Goal: Transaction & Acquisition: Purchase product/service

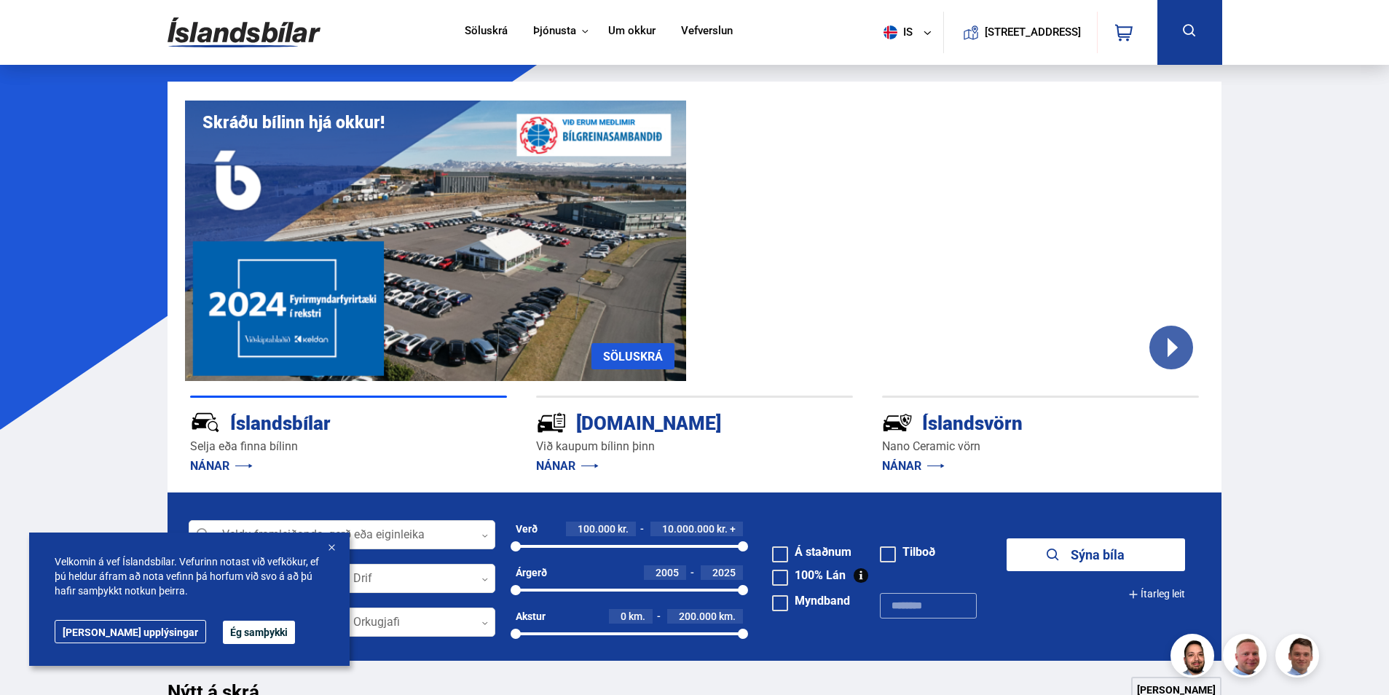
click at [223, 631] on button "Ég samþykki" at bounding box center [259, 632] width 72 height 23
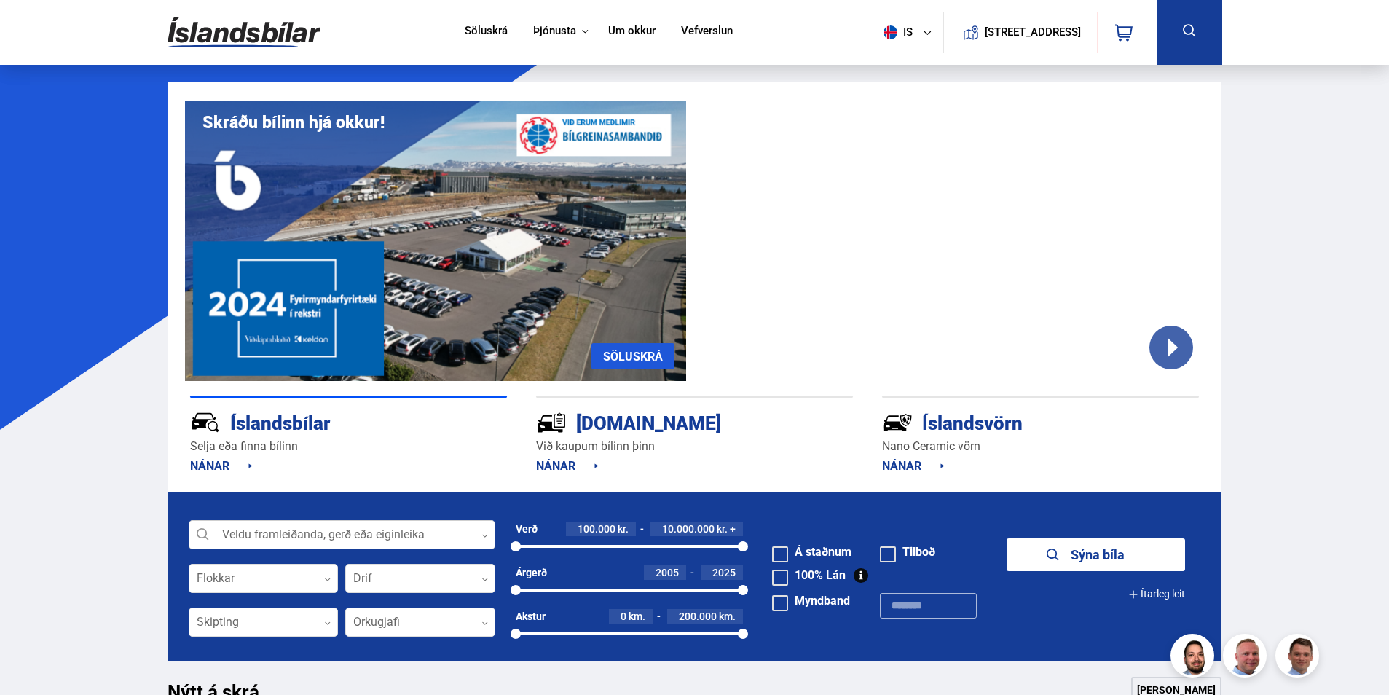
click at [333, 532] on div at bounding box center [342, 535] width 307 height 29
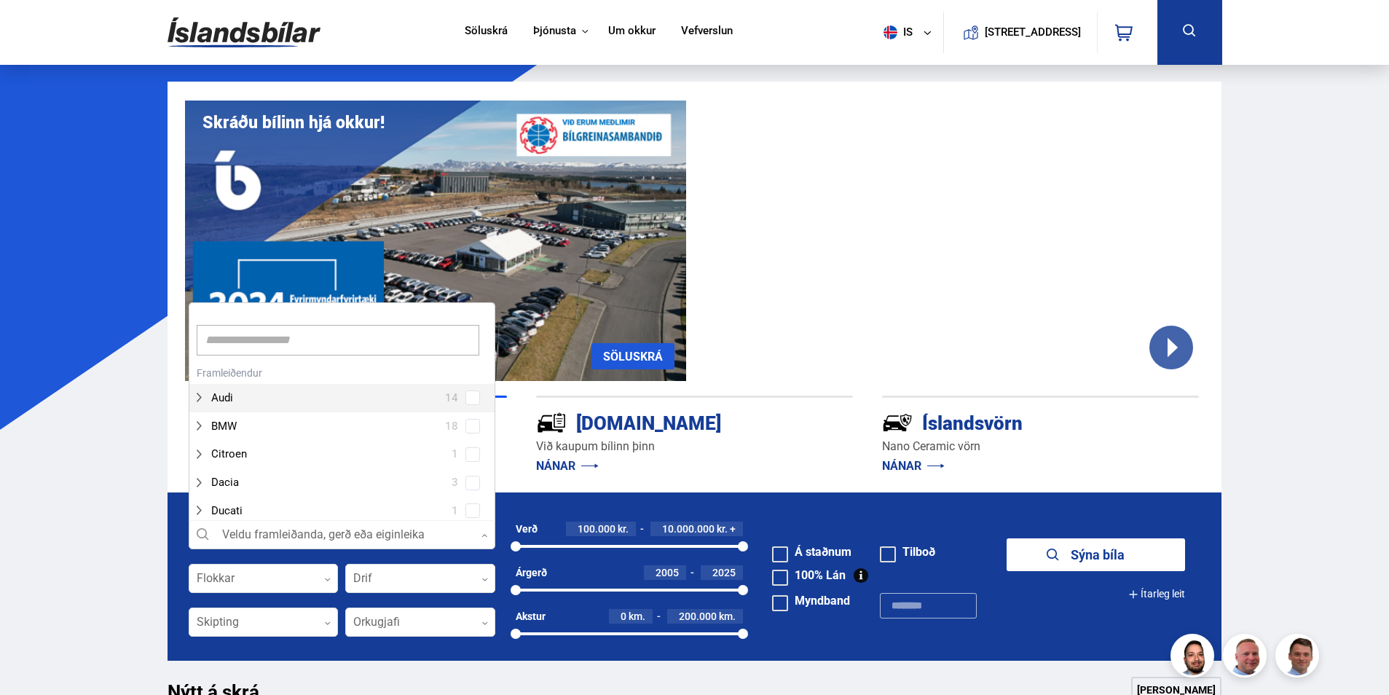
scroll to position [217, 302]
type input "*"
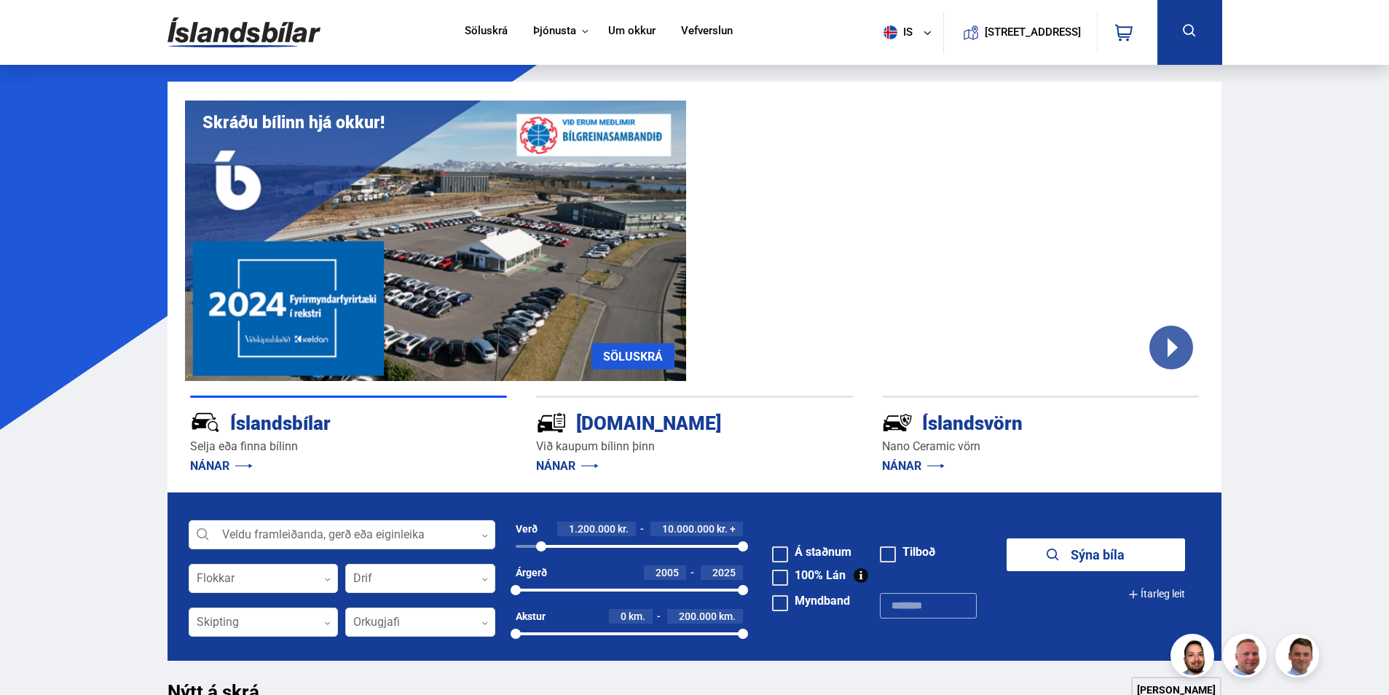
drag, startPoint x: 516, startPoint y: 545, endPoint x: 541, endPoint y: 550, distance: 26.0
click at [541, 550] on div at bounding box center [541, 546] width 10 height 10
drag, startPoint x: 740, startPoint y: 547, endPoint x: 558, endPoint y: 537, distance: 182.4
click at [558, 537] on div "Verð 1.200.000 kr. 1.900.000 kr. + 1200000 1941918" at bounding box center [630, 536] width 228 height 31
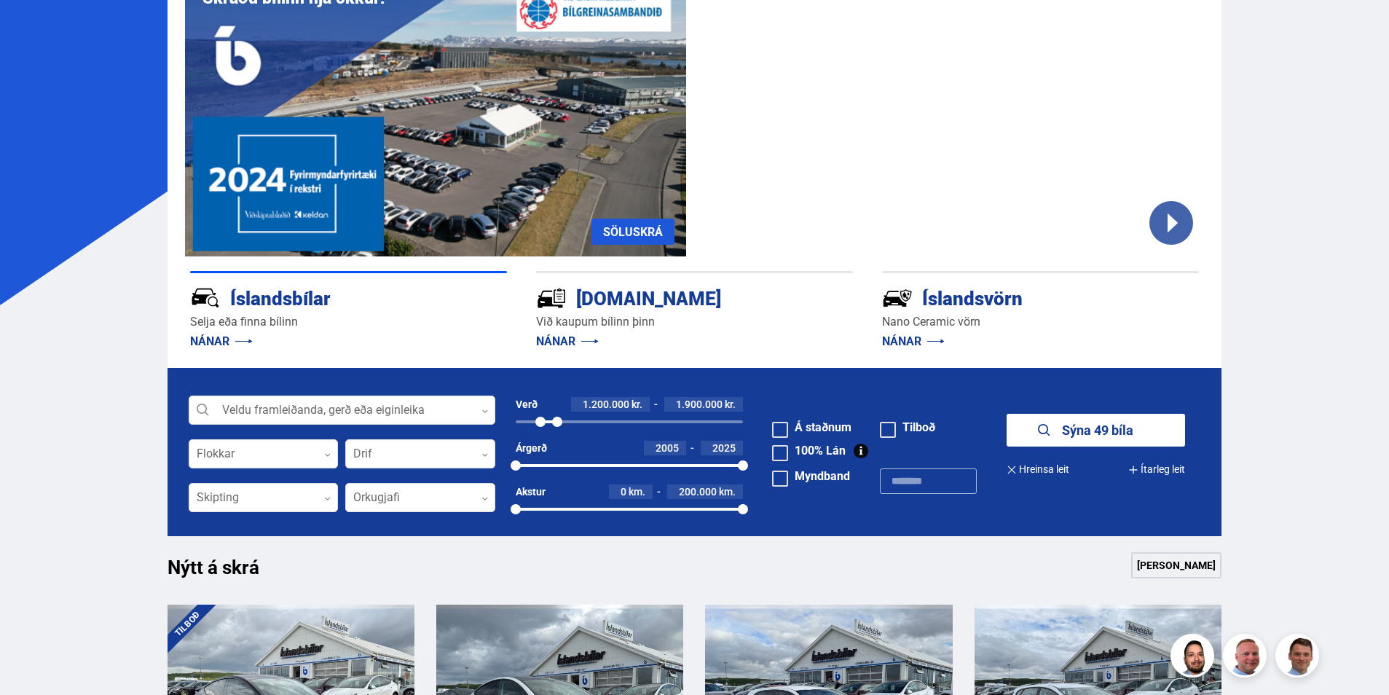
scroll to position [146, 0]
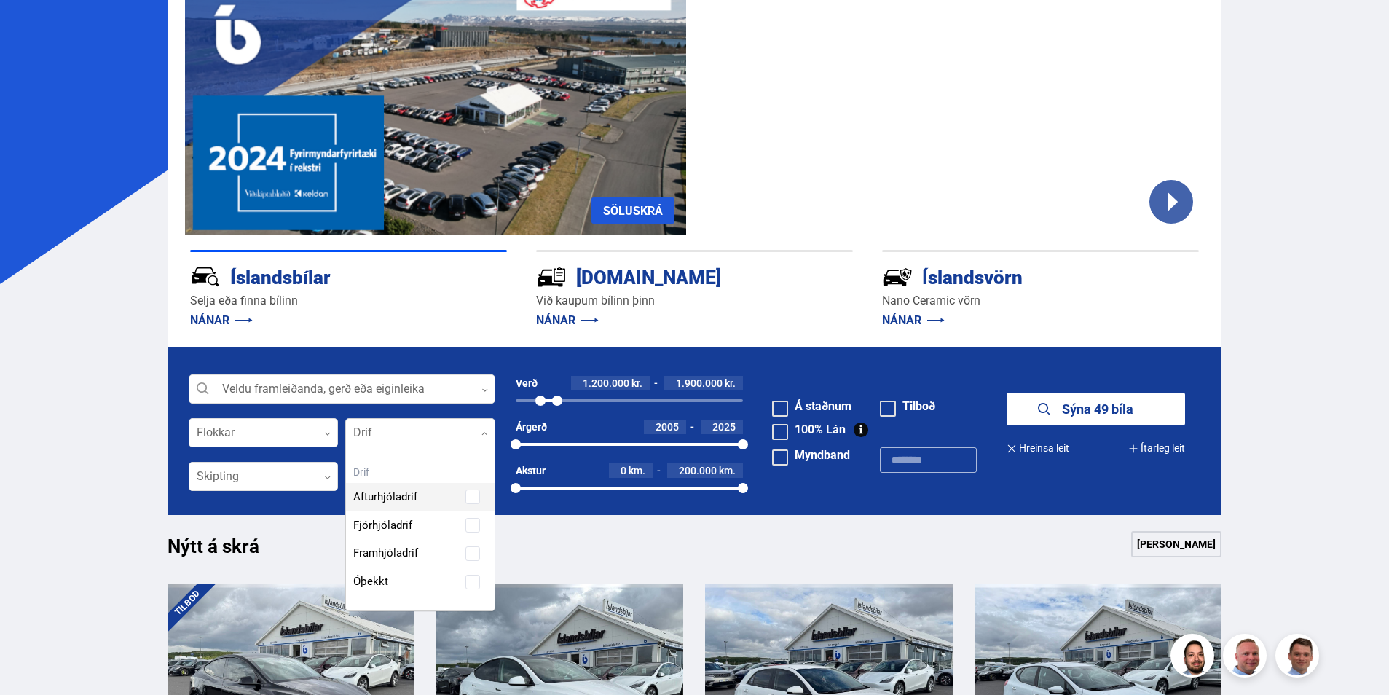
click at [484, 429] on div at bounding box center [420, 433] width 150 height 29
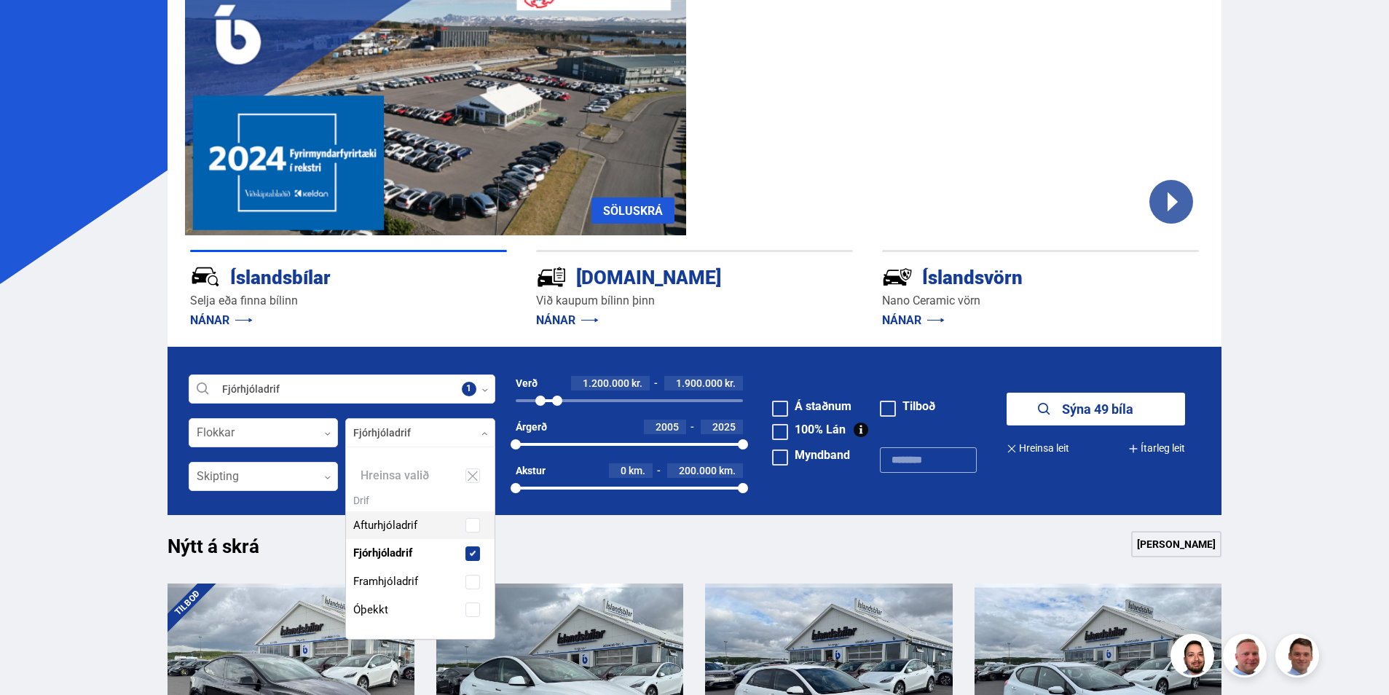
click at [471, 524] on div "Afturhjóladrif Fjórhjóladrif Framhjóladrif Óþekkt" at bounding box center [420, 557] width 149 height 134
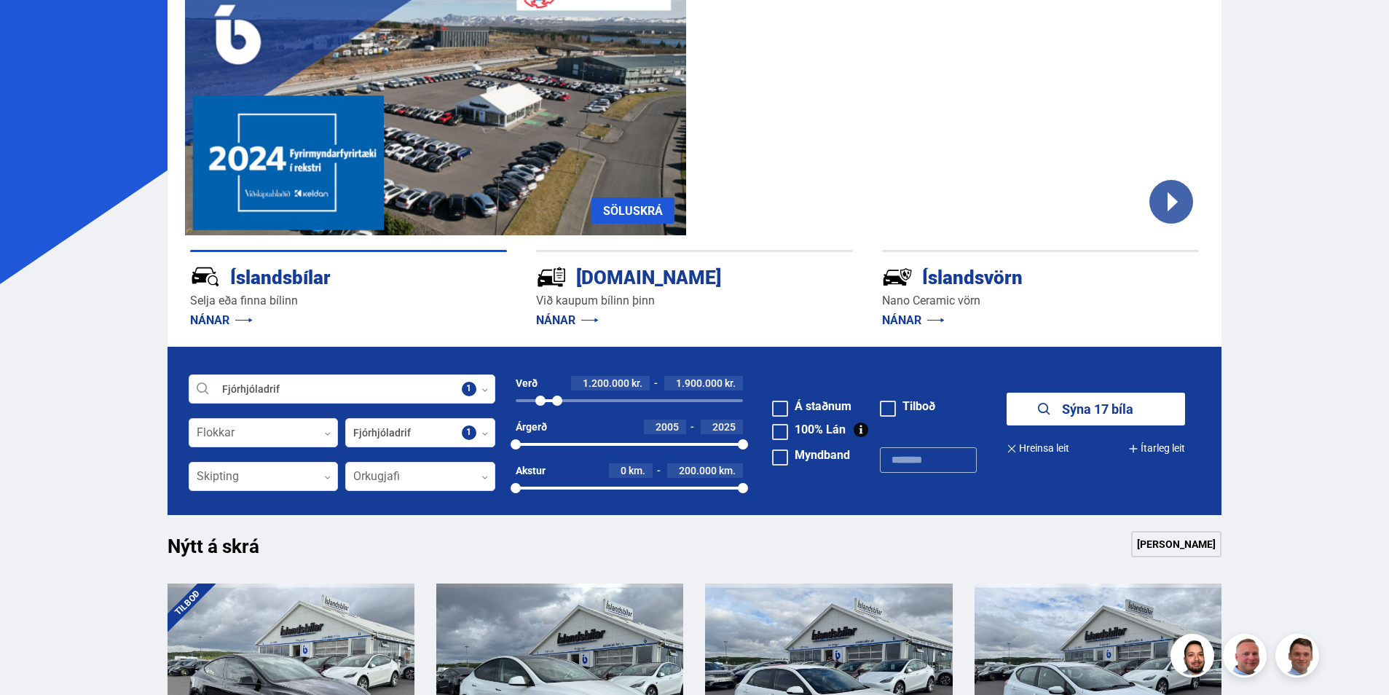
click at [1110, 405] on button "Sýna 17 bíla" at bounding box center [1096, 409] width 178 height 33
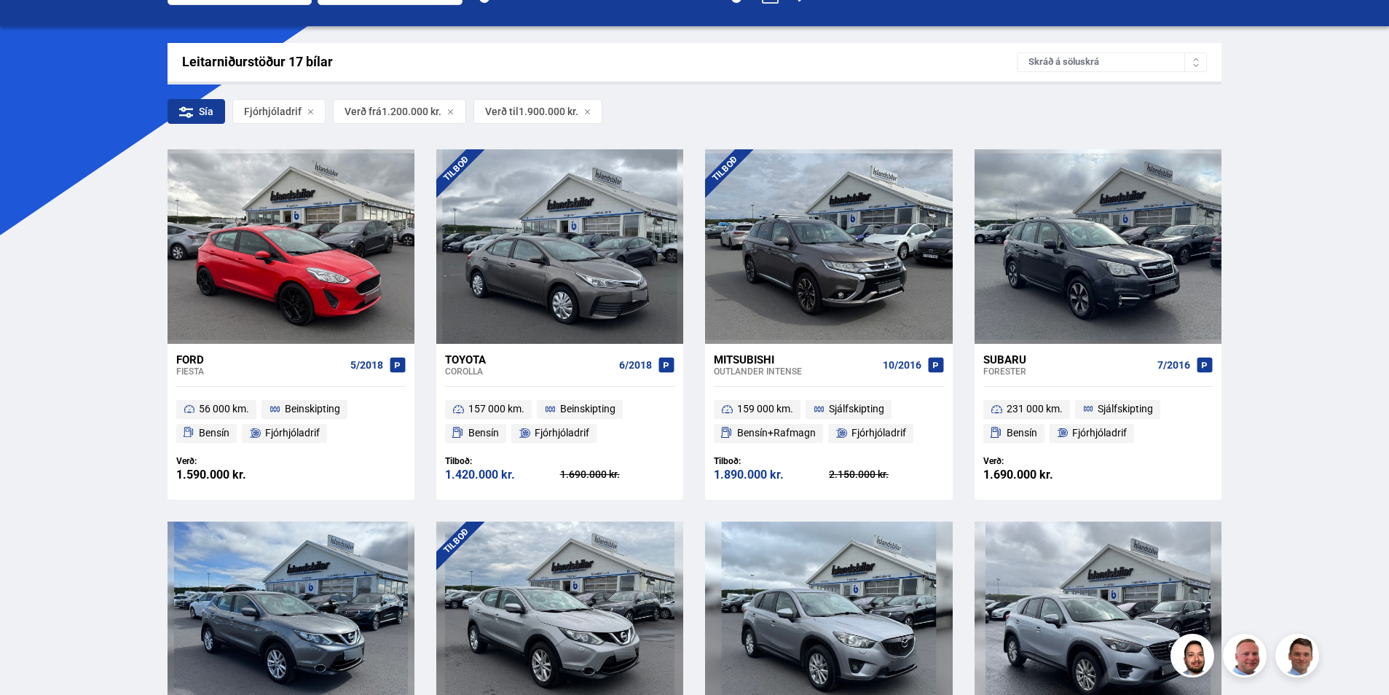
scroll to position [219, 0]
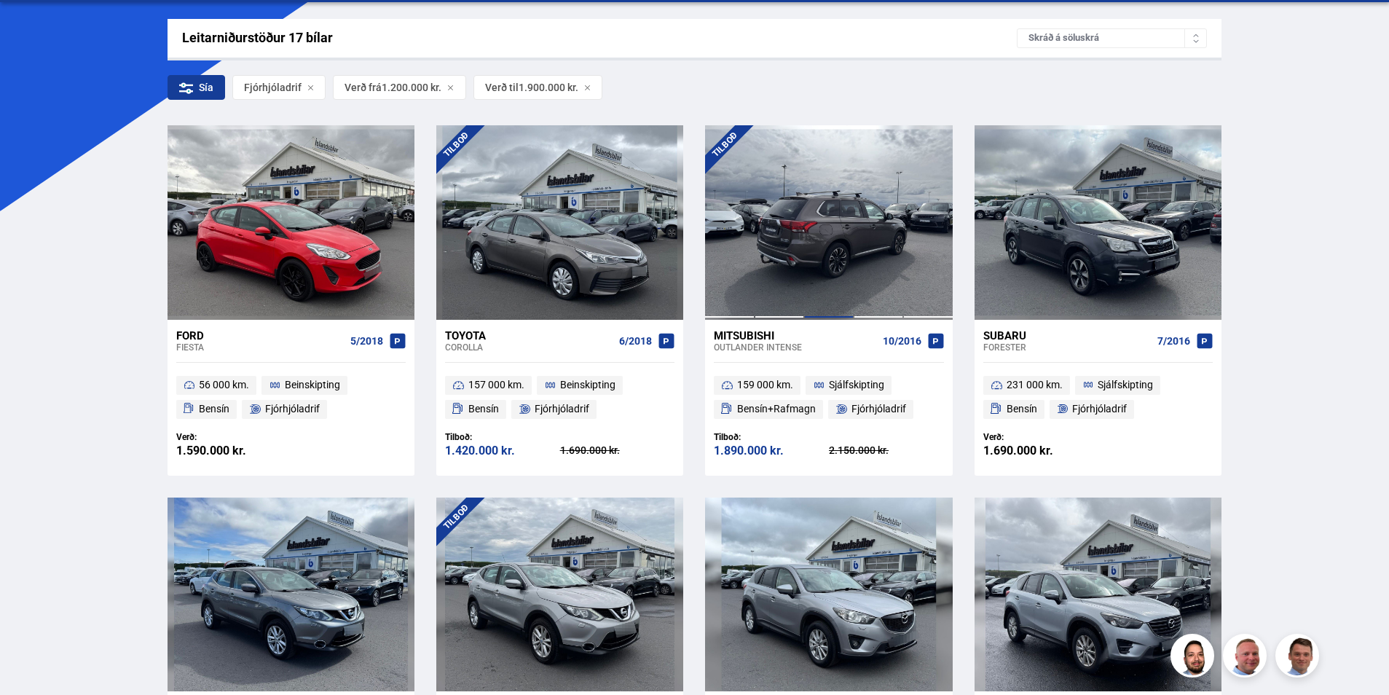
click at [832, 238] on div at bounding box center [829, 222] width 50 height 194
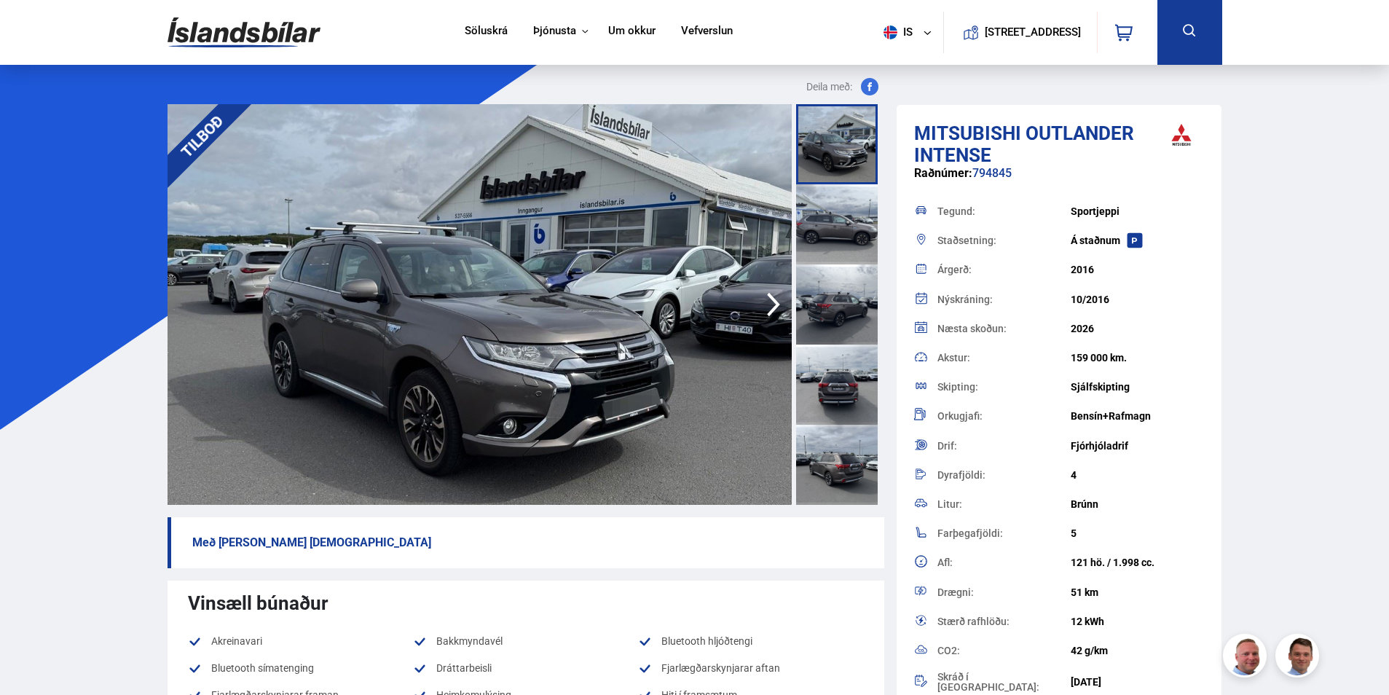
click at [720, 250] on img at bounding box center [480, 304] width 624 height 401
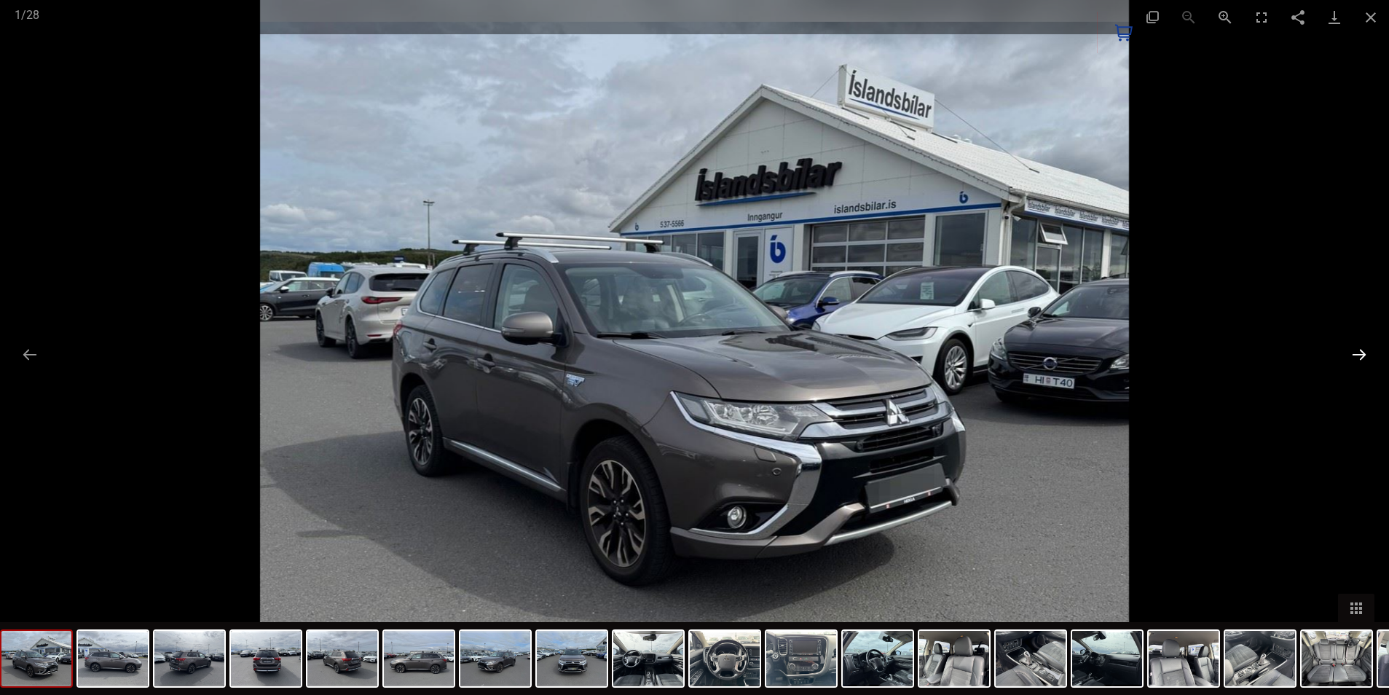
click at [1355, 354] on button "Next slide" at bounding box center [1359, 354] width 31 height 28
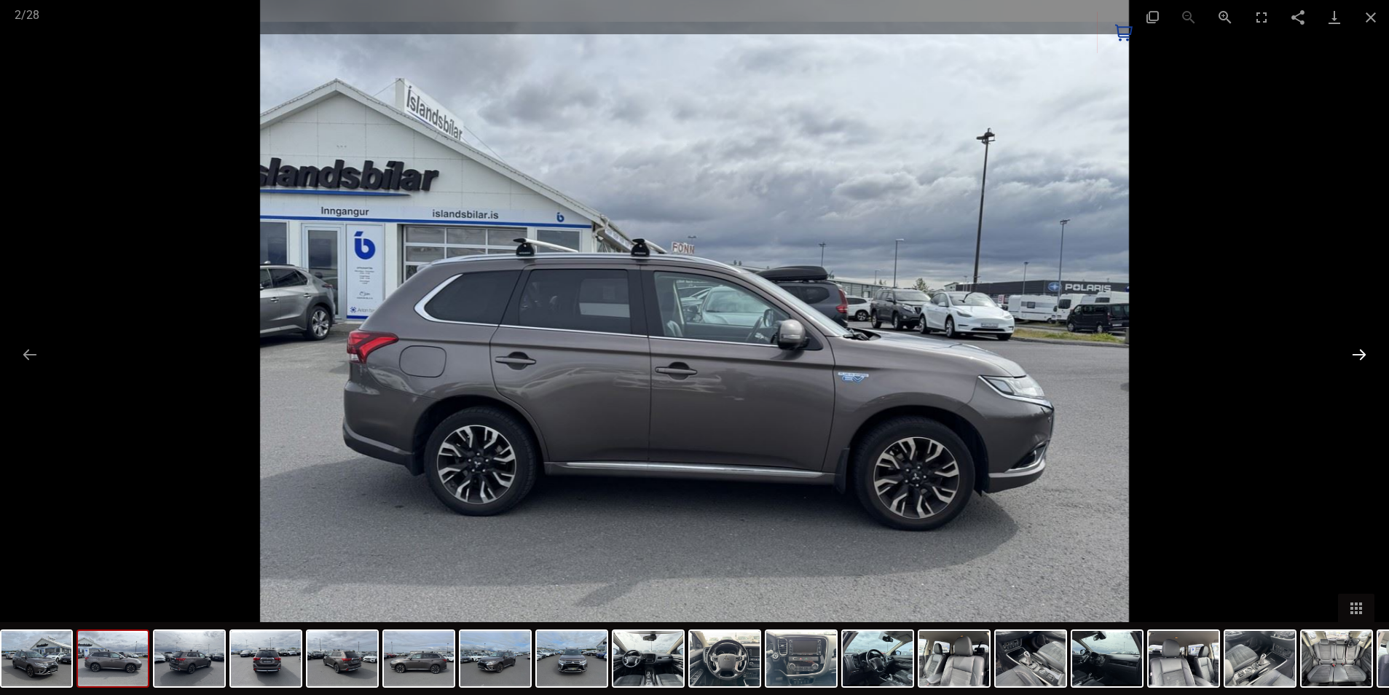
click at [1355, 354] on button "Next slide" at bounding box center [1359, 354] width 31 height 28
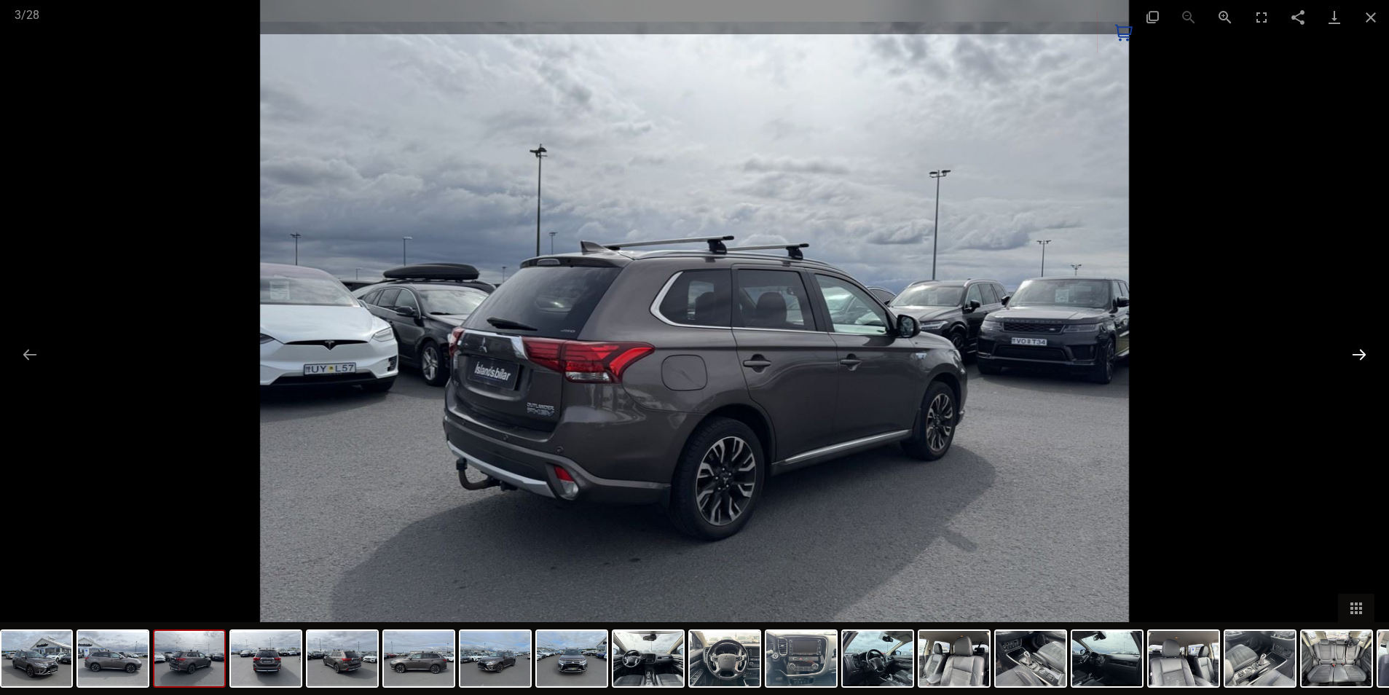
click at [1355, 354] on button "Next slide" at bounding box center [1359, 354] width 31 height 28
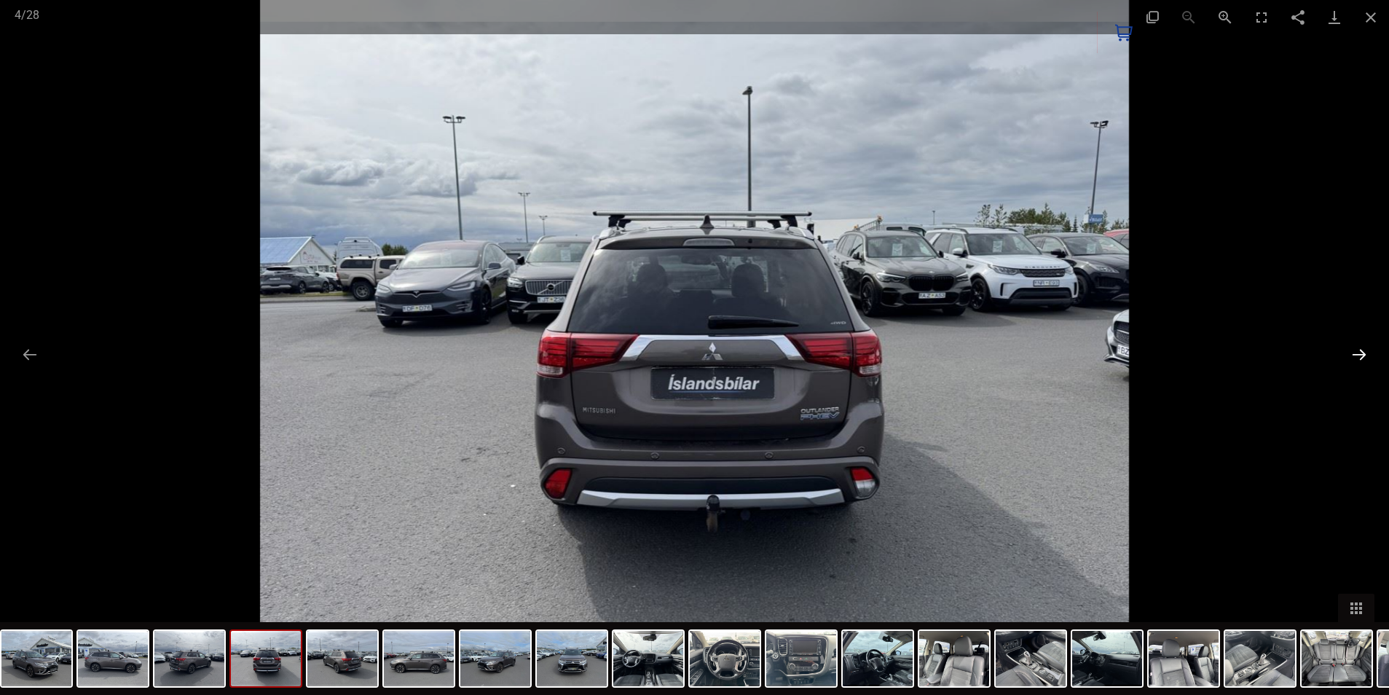
click at [1355, 354] on button "Next slide" at bounding box center [1359, 354] width 31 height 28
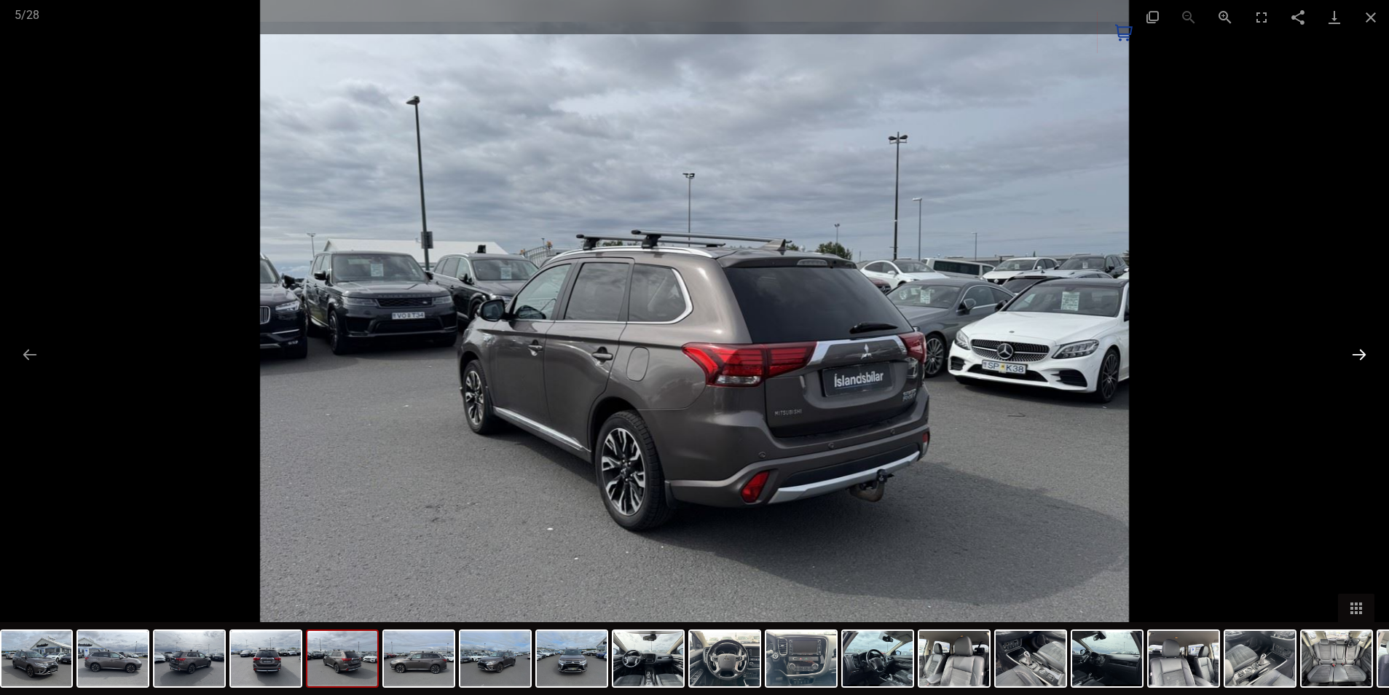
click at [1355, 354] on button "Next slide" at bounding box center [1359, 354] width 31 height 28
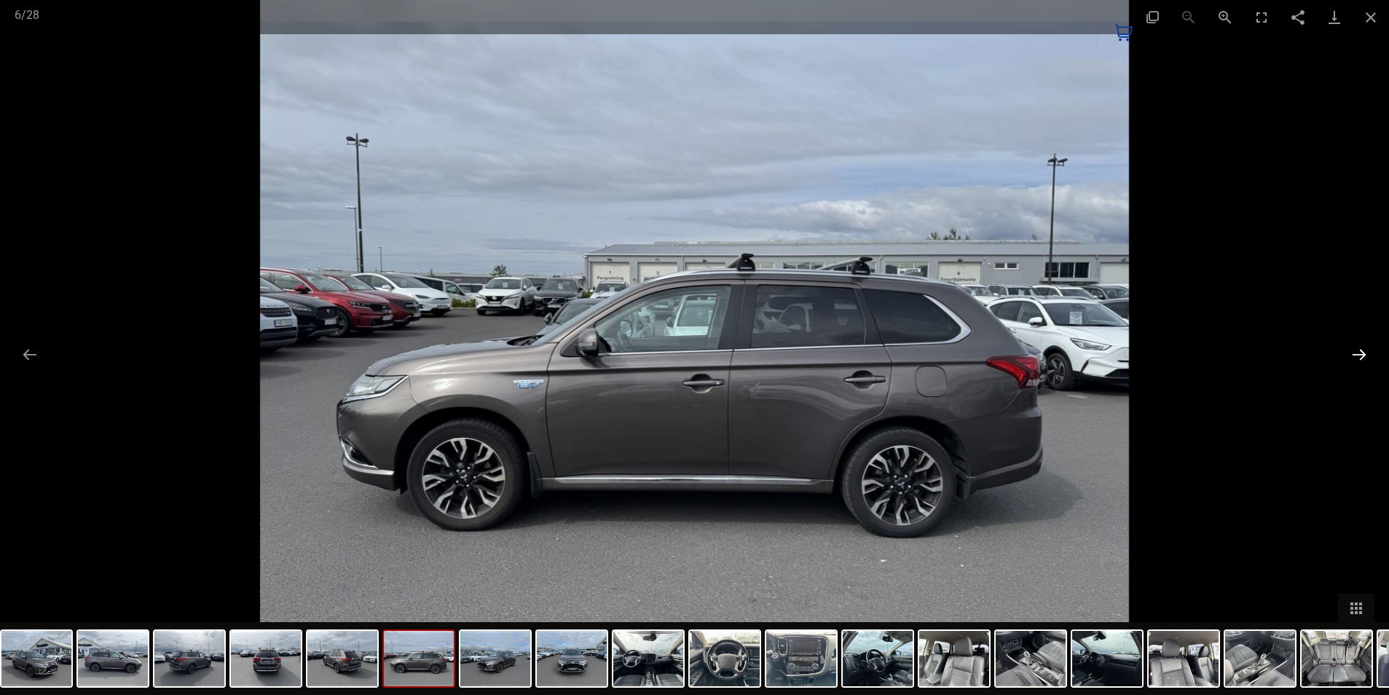
click at [1355, 354] on button "Next slide" at bounding box center [1359, 354] width 31 height 28
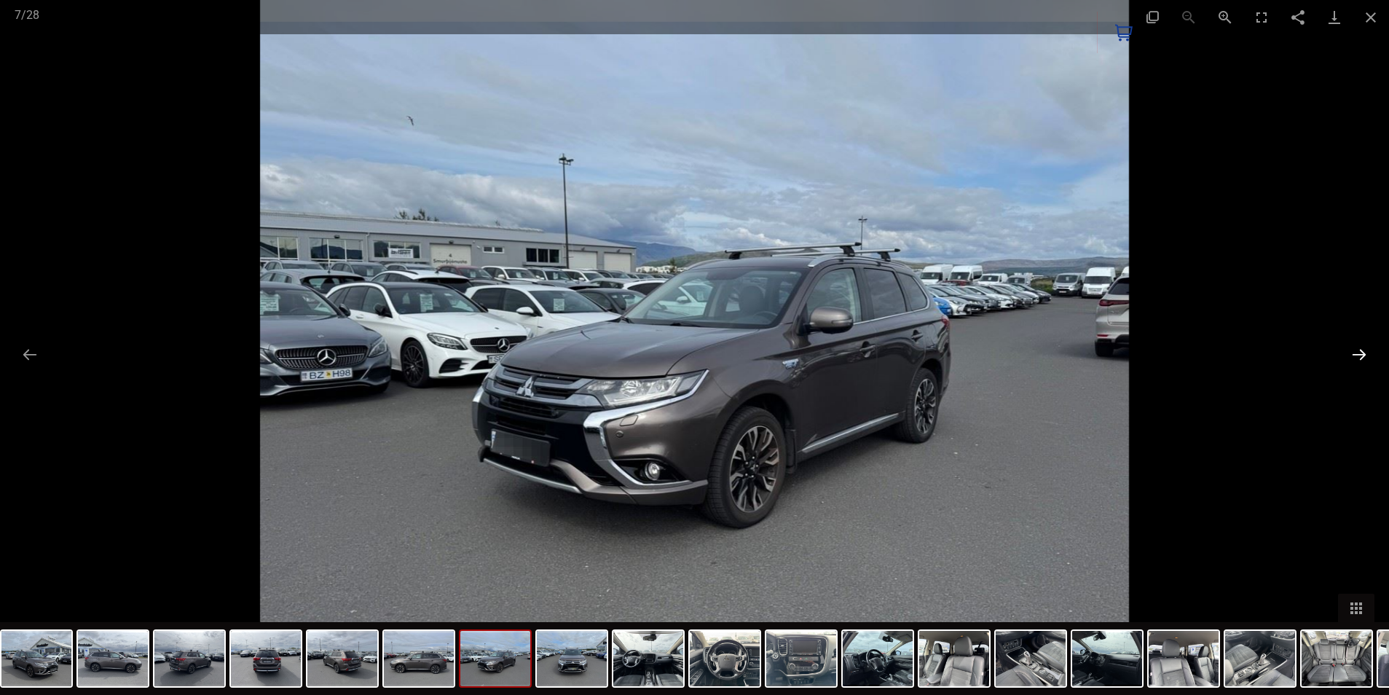
click at [1355, 354] on button "Next slide" at bounding box center [1359, 354] width 31 height 28
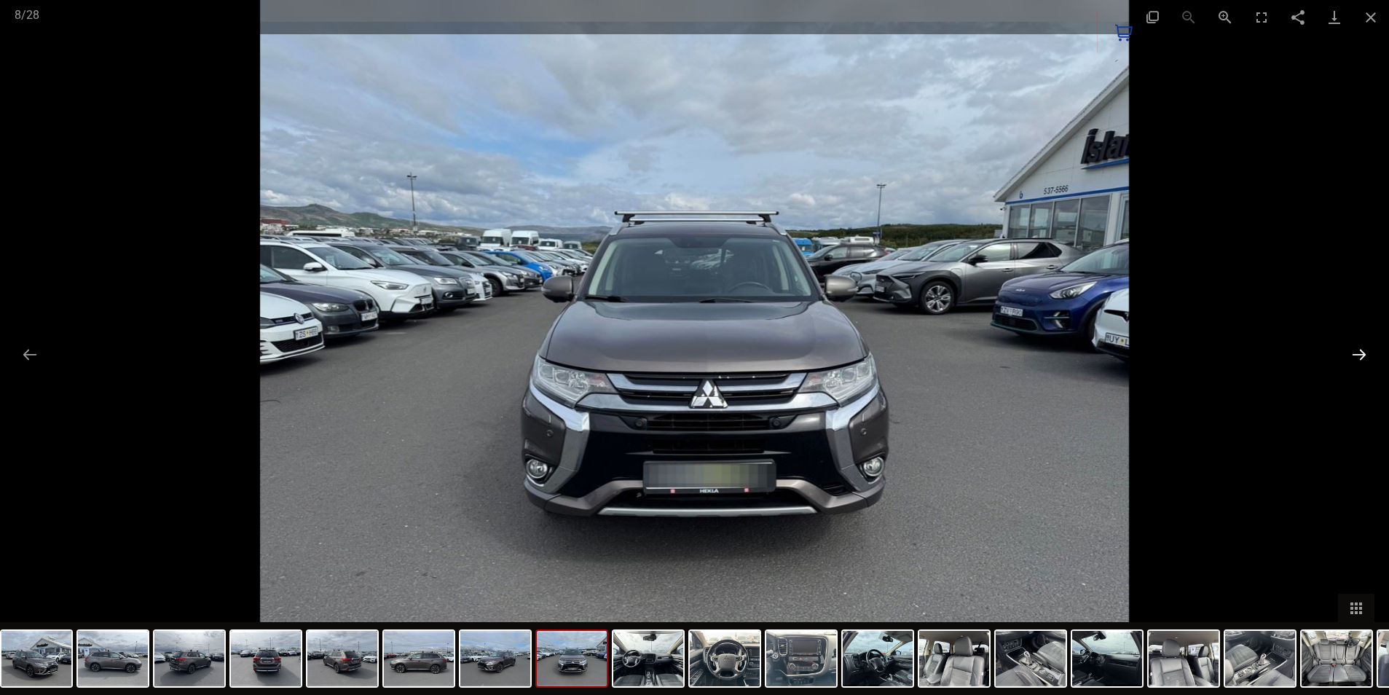
click at [1355, 354] on button "Next slide" at bounding box center [1359, 354] width 31 height 28
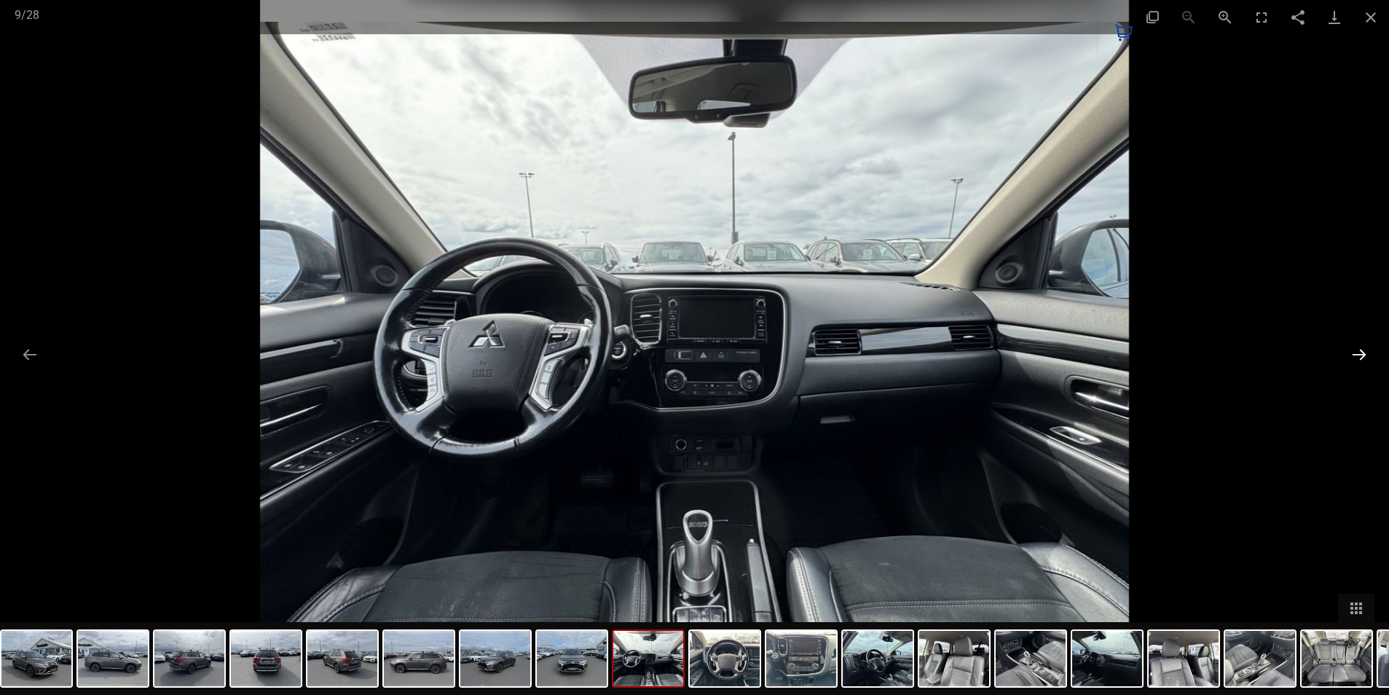
click at [1355, 354] on button "Next slide" at bounding box center [1359, 354] width 31 height 28
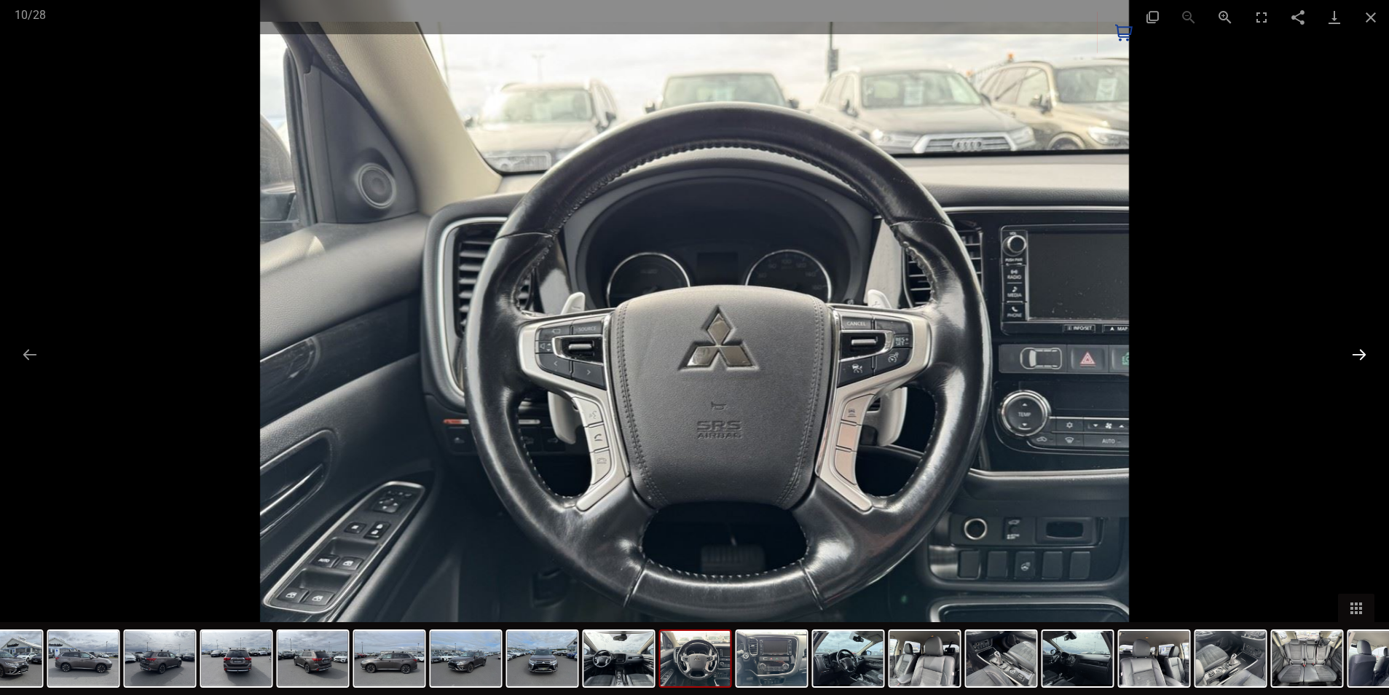
click at [1355, 354] on button "Next slide" at bounding box center [1359, 354] width 31 height 28
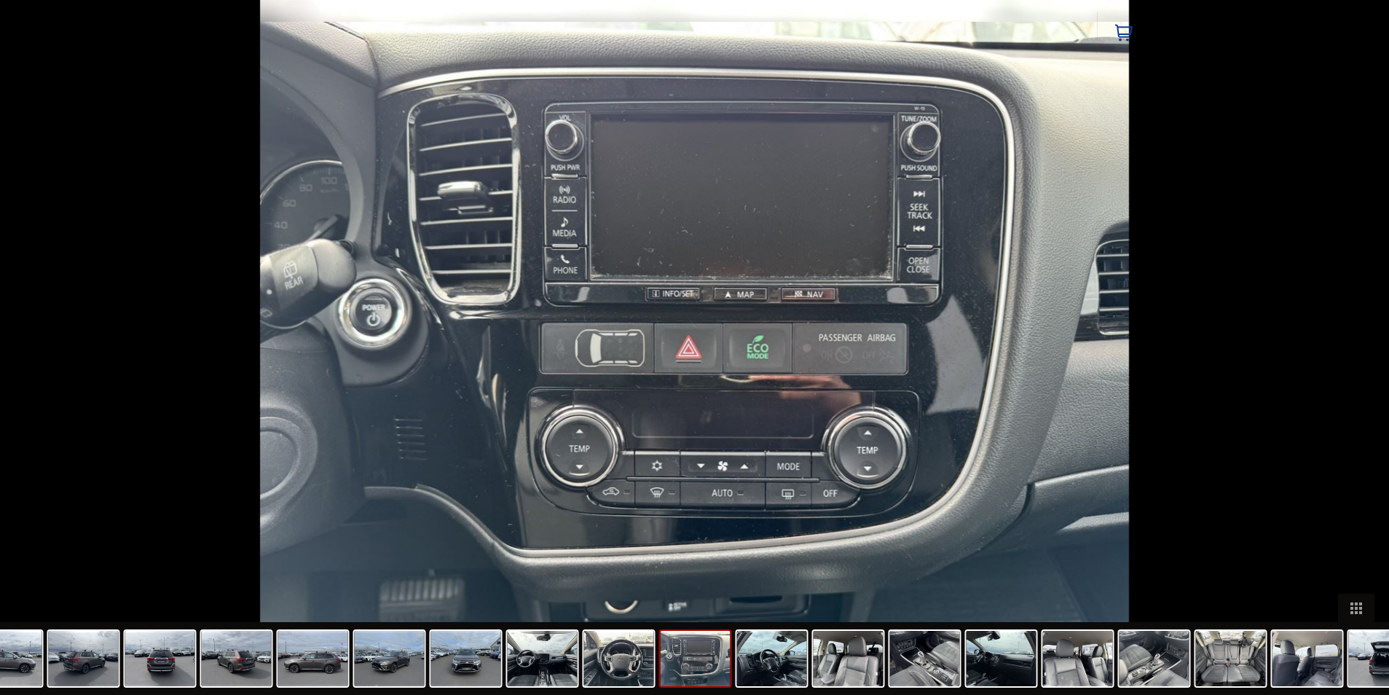
click at [1355, 354] on button "Next slide" at bounding box center [1366, 354] width 31 height 28
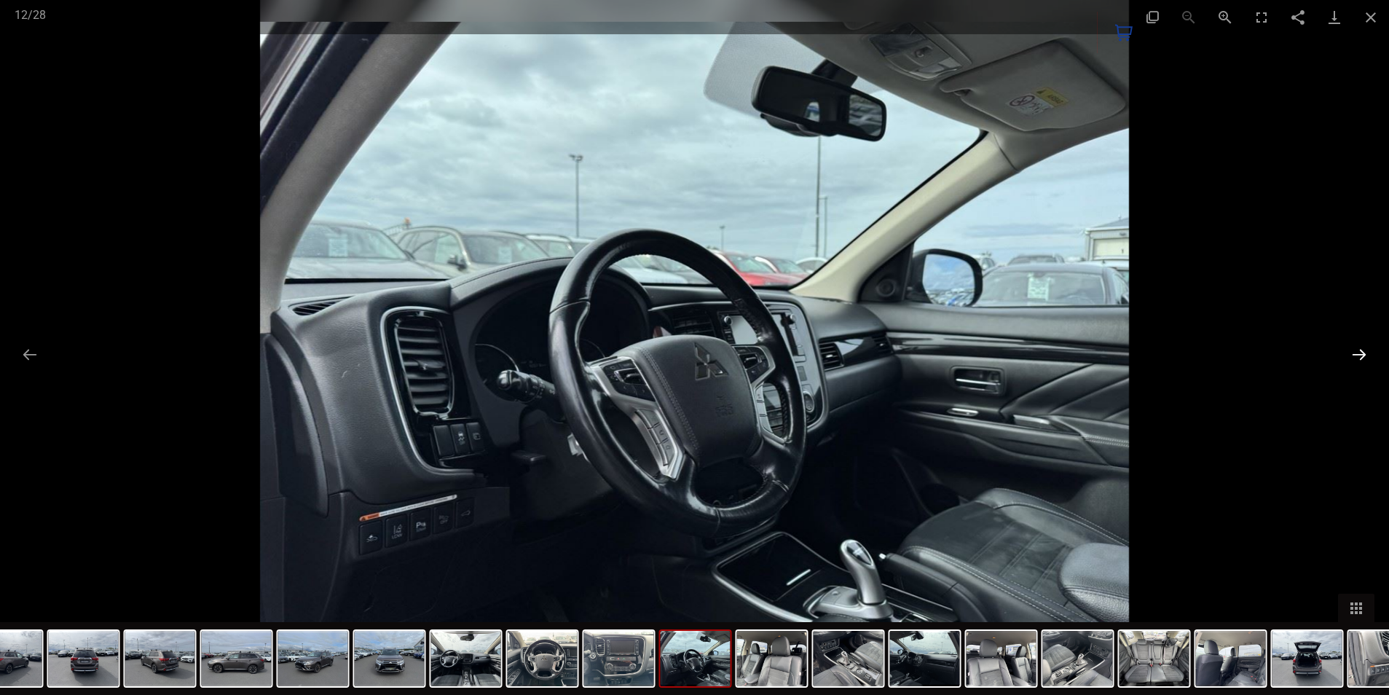
click at [1355, 354] on button "Next slide" at bounding box center [1359, 354] width 31 height 28
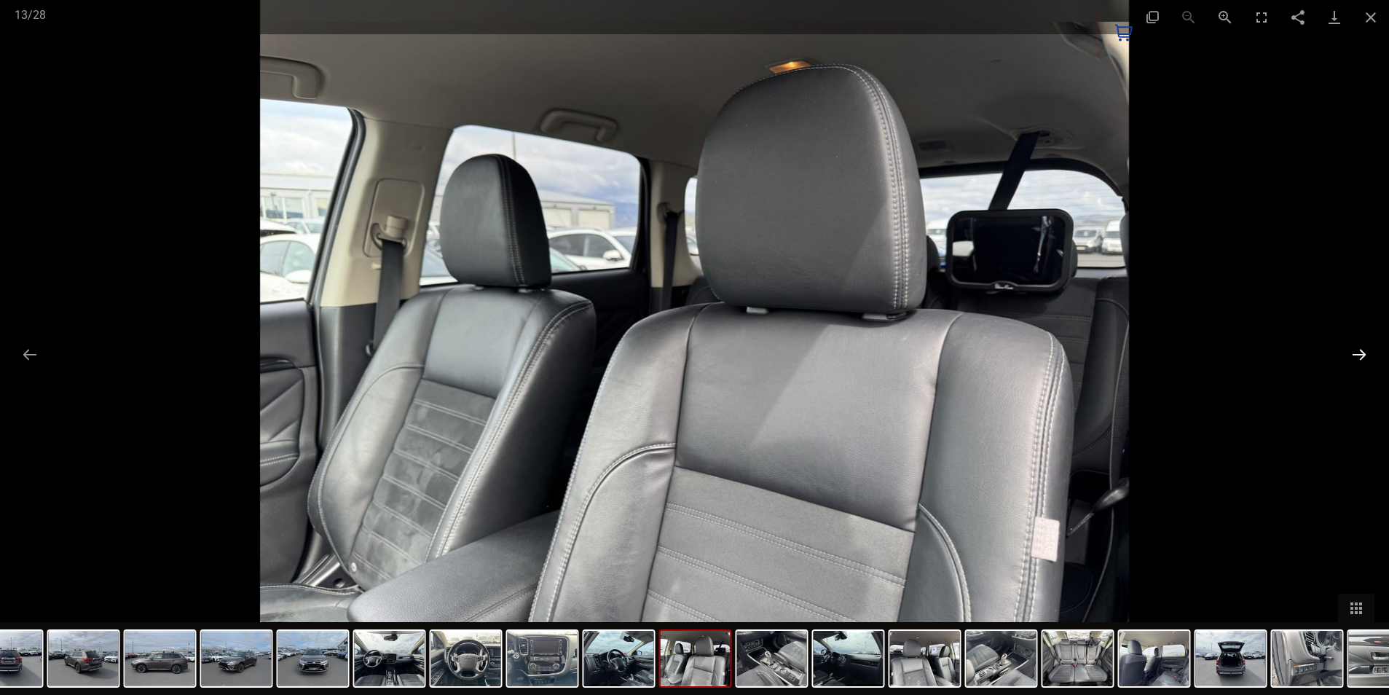
click at [1355, 354] on button "Next slide" at bounding box center [1359, 354] width 31 height 28
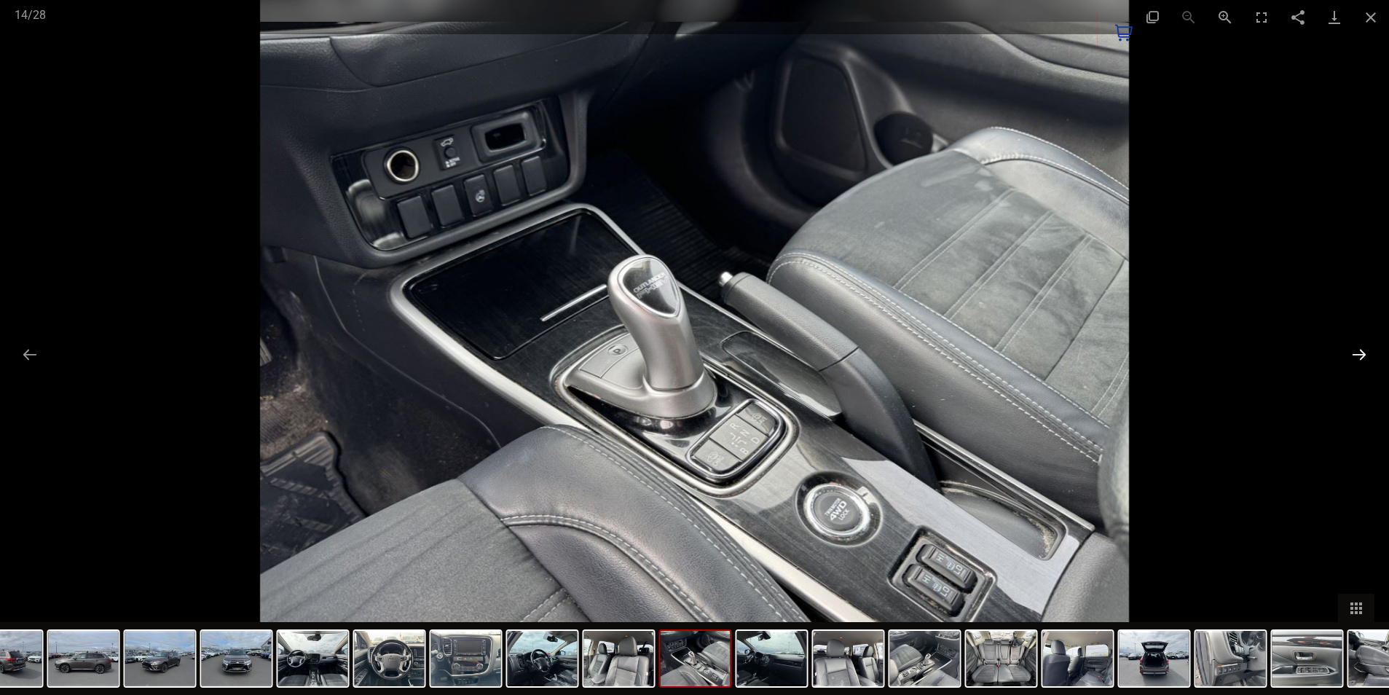
click at [1355, 354] on button "Next slide" at bounding box center [1359, 354] width 31 height 28
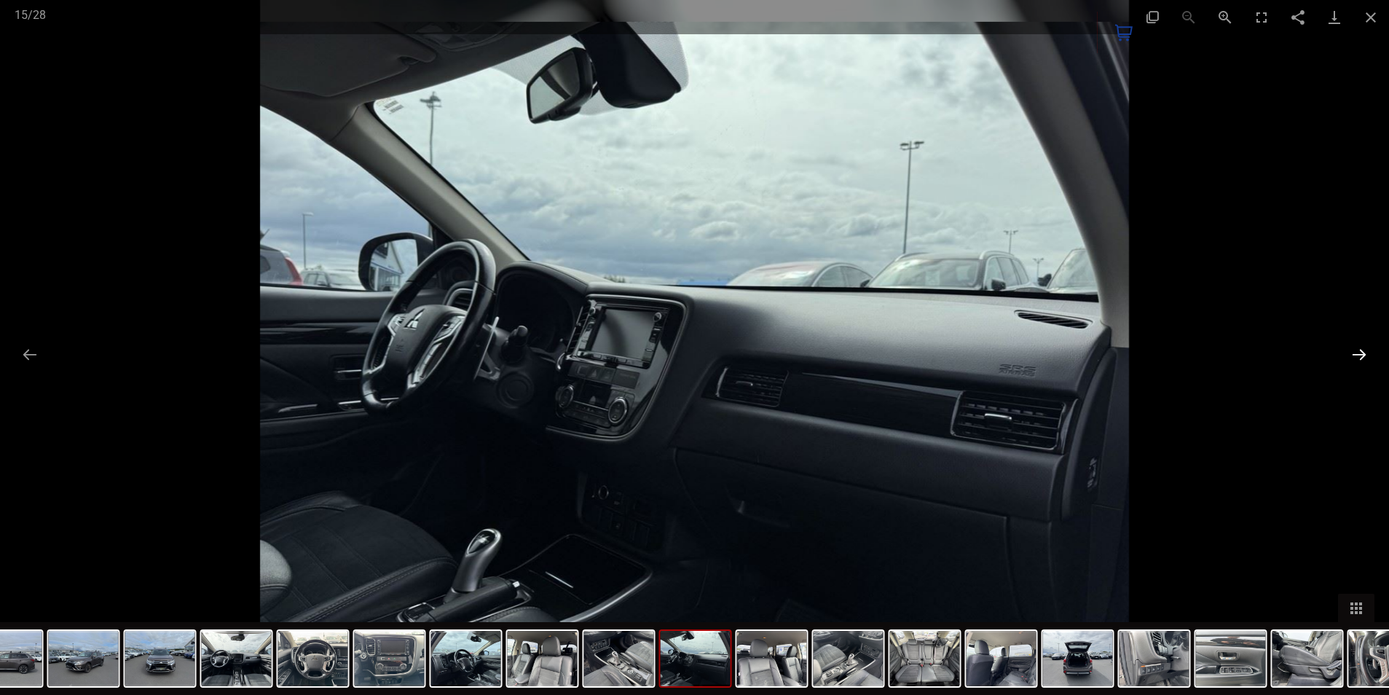
click at [1355, 354] on button "Next slide" at bounding box center [1359, 354] width 31 height 28
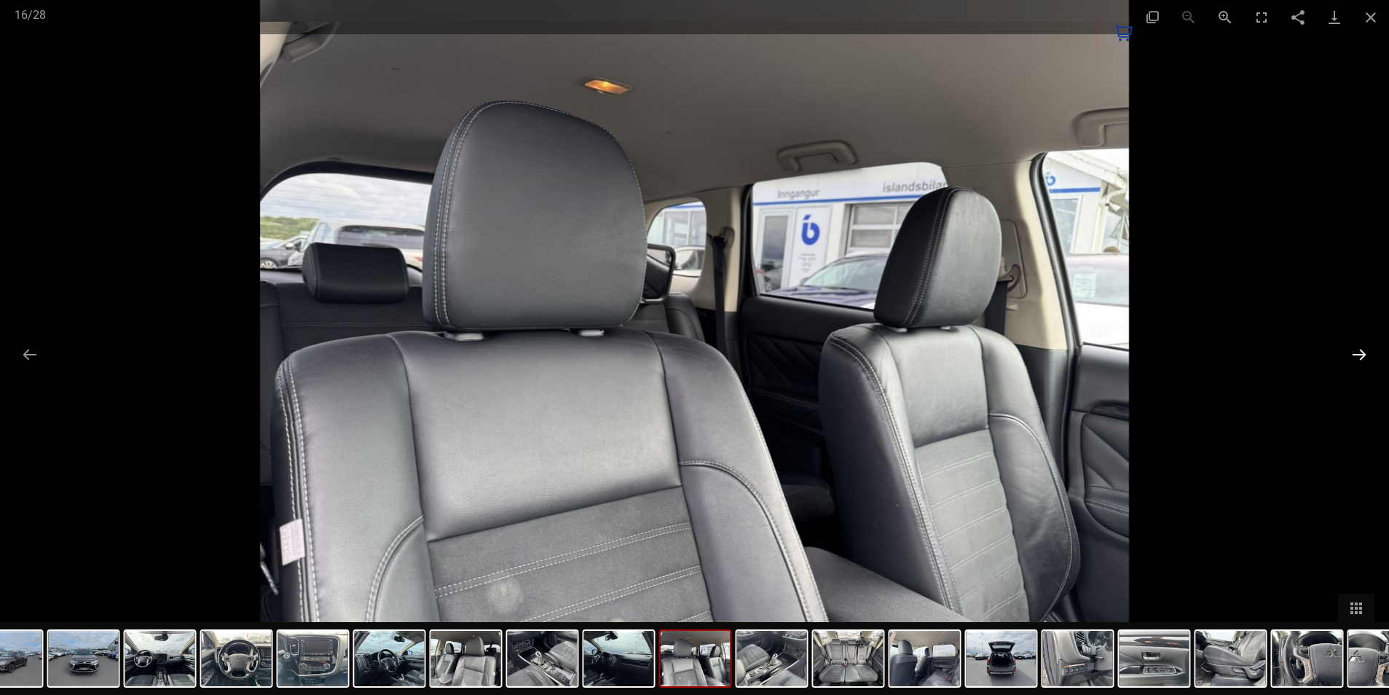
click at [1355, 354] on button "Next slide" at bounding box center [1359, 354] width 31 height 28
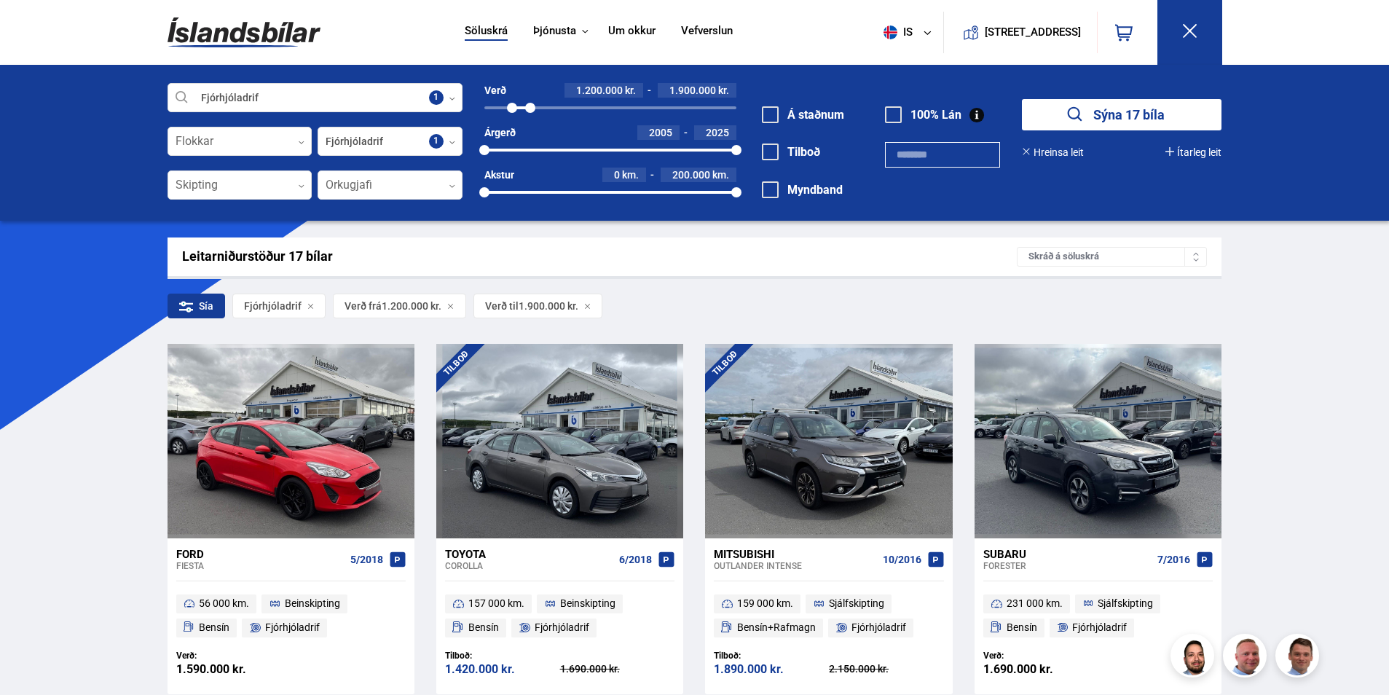
drag, startPoint x: 1063, startPoint y: 149, endPoint x: 1042, endPoint y: 149, distance: 21.1
click at [1063, 149] on button "Hreinsa leit" at bounding box center [1053, 152] width 62 height 12
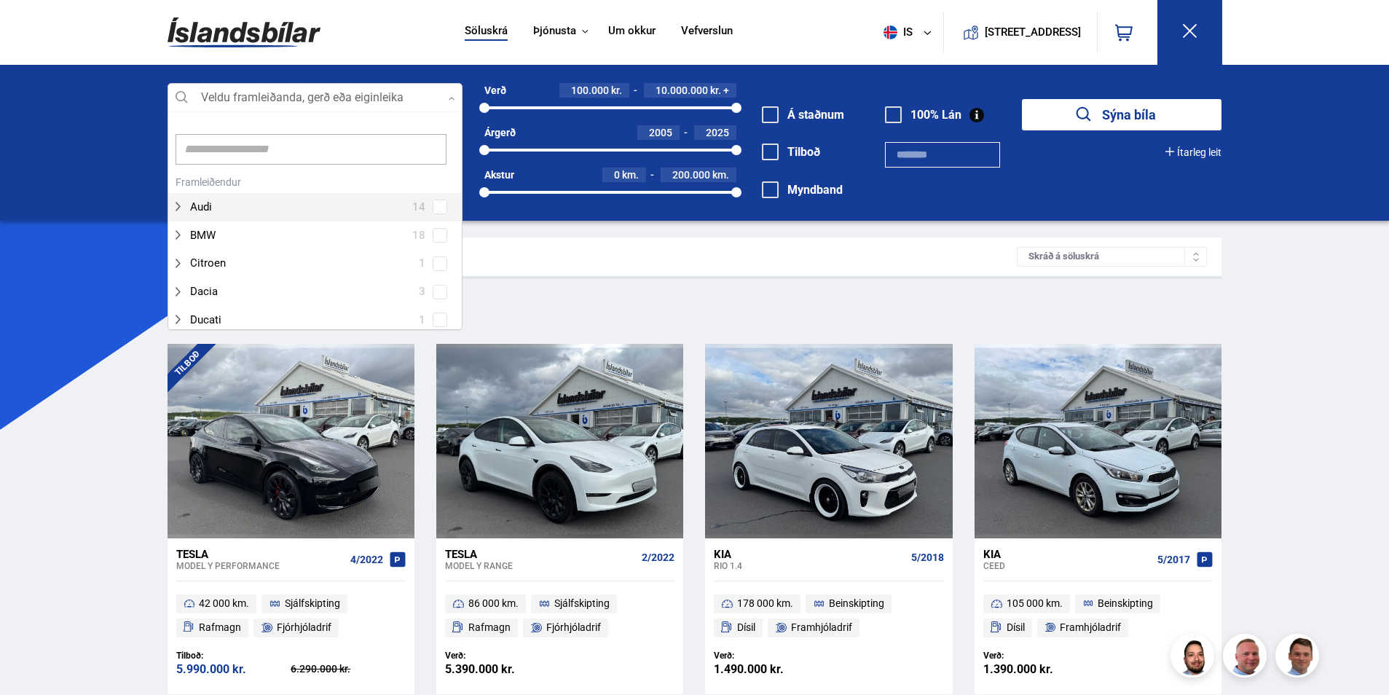
click at [337, 92] on div at bounding box center [315, 98] width 295 height 29
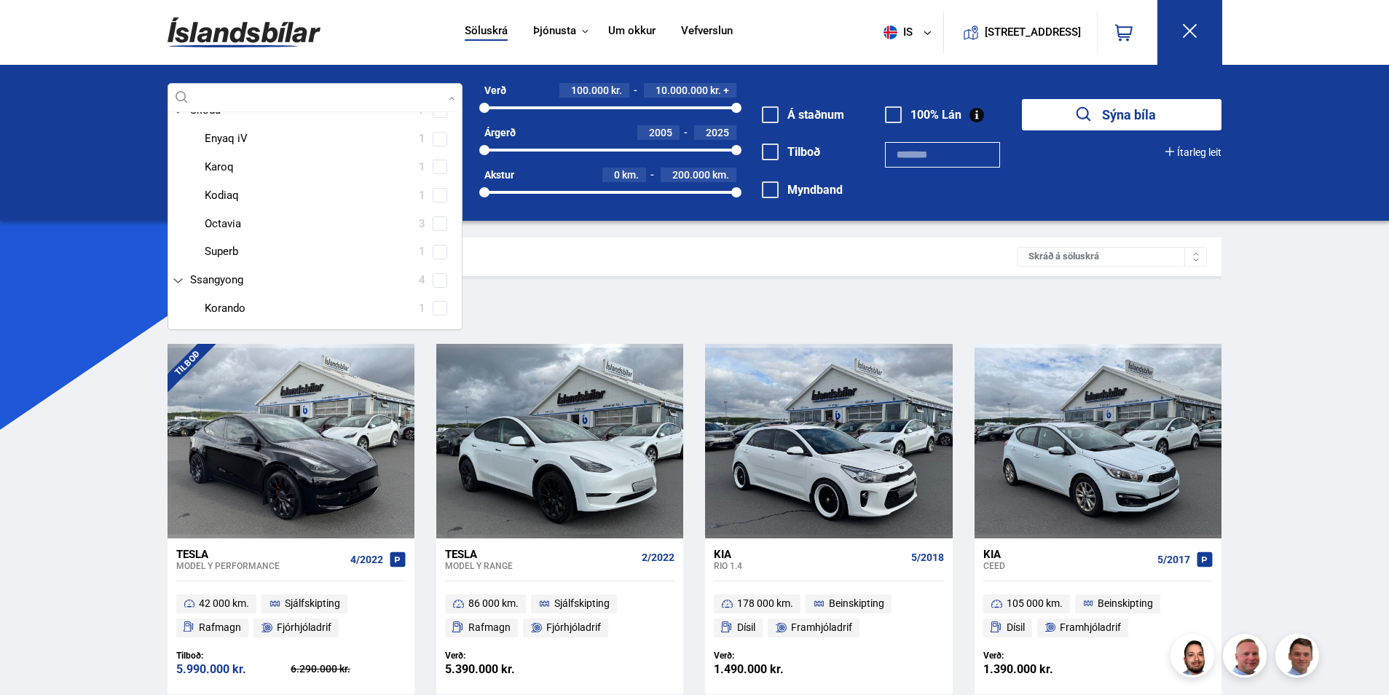
scroll to position [2258, 0]
click at [440, 235] on span at bounding box center [440, 238] width 15 height 15
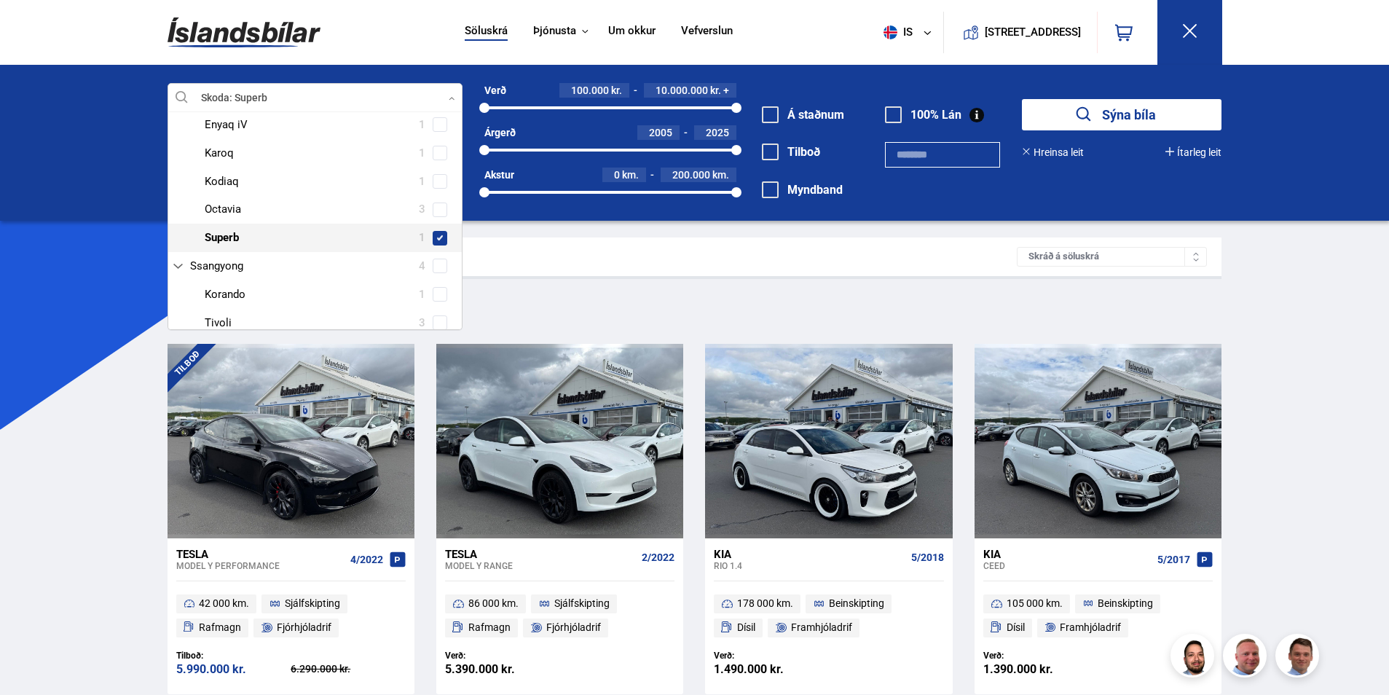
type input "*"
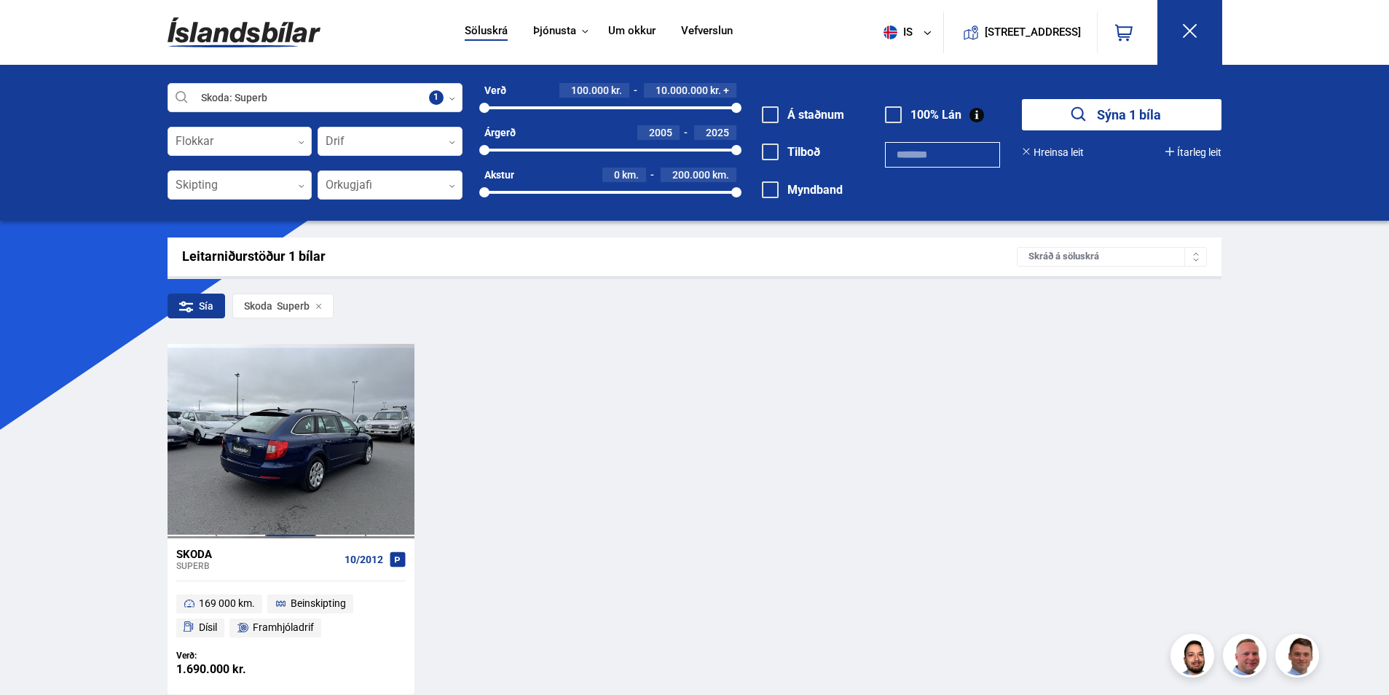
click at [269, 422] on div at bounding box center [291, 441] width 50 height 194
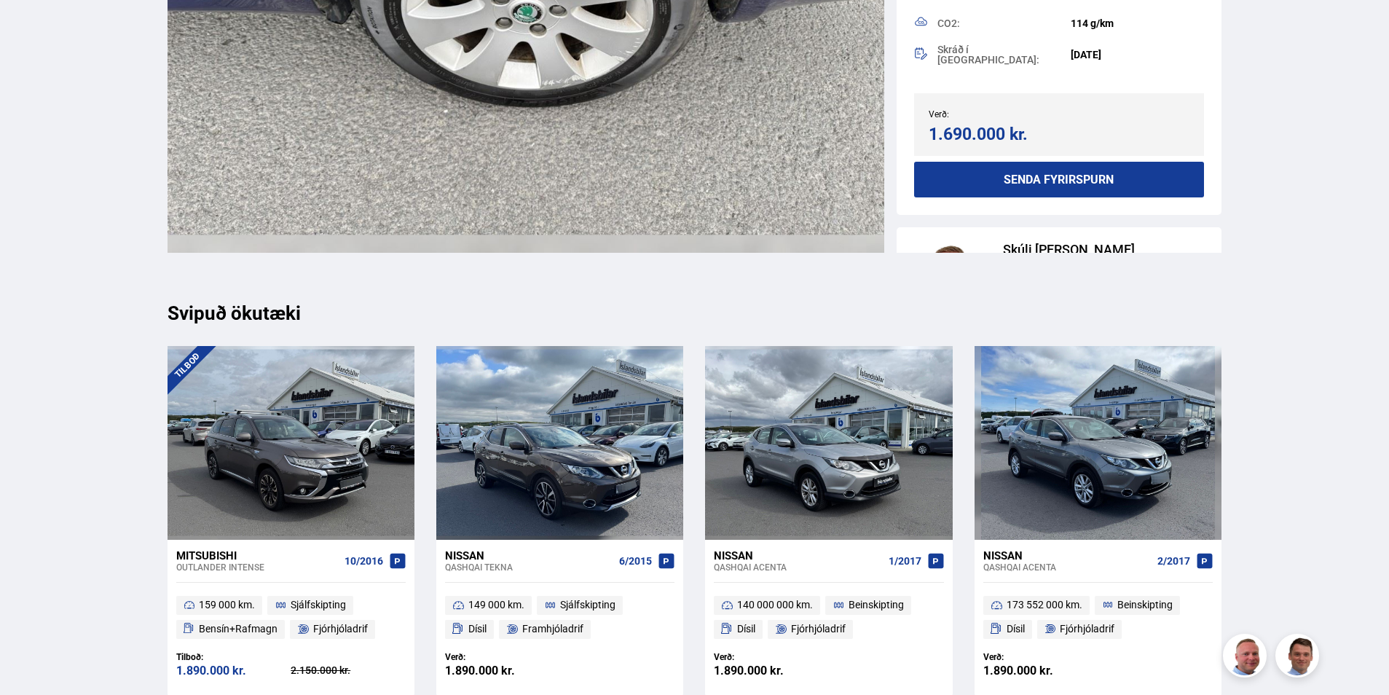
scroll to position [15586, 0]
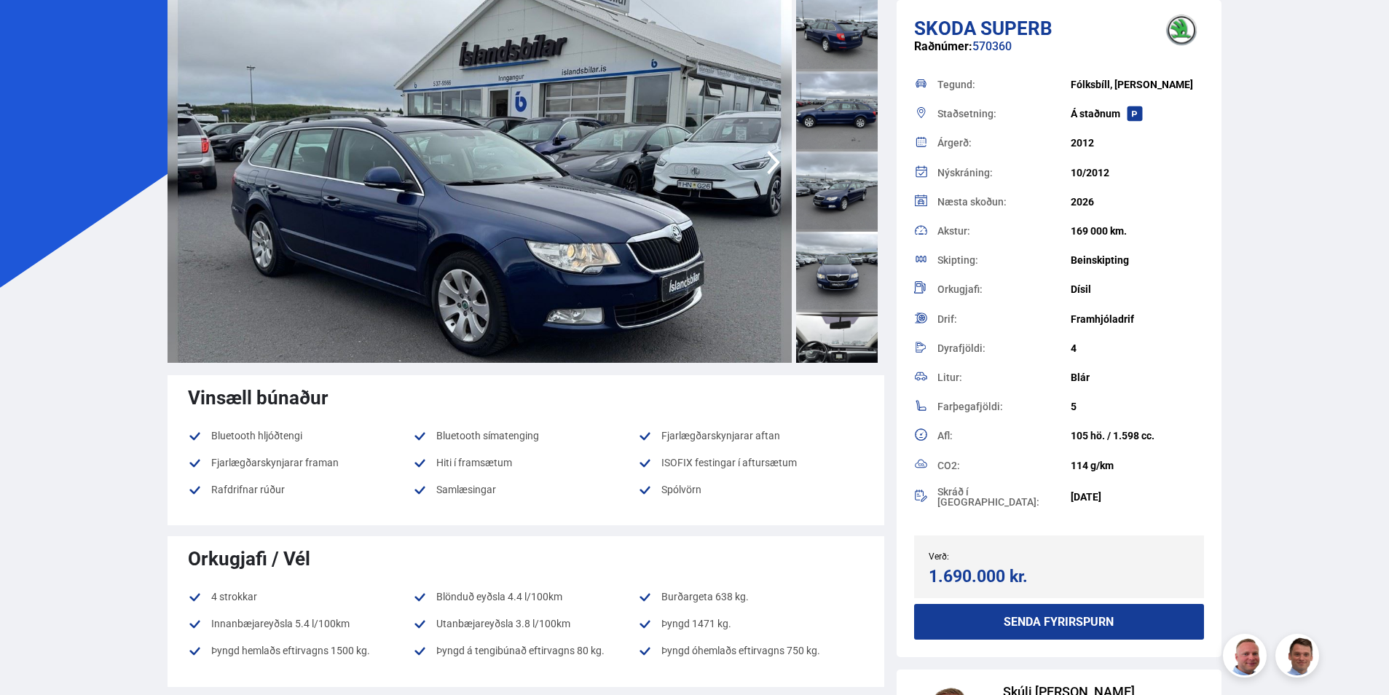
scroll to position [146, 0]
